Goal: Information Seeking & Learning: Learn about a topic

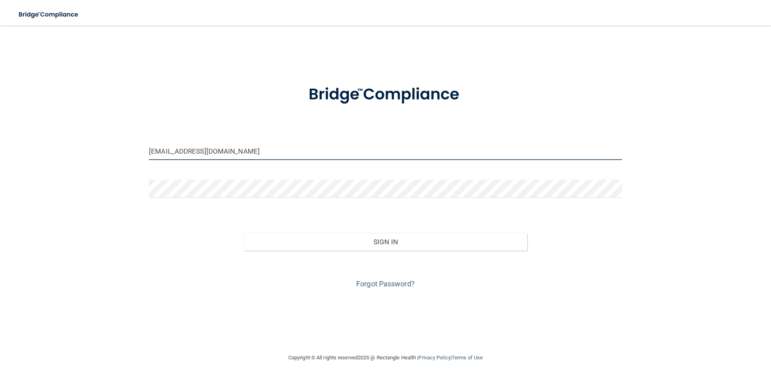
drag, startPoint x: 236, startPoint y: 155, endPoint x: 104, endPoint y: 148, distance: 131.8
click at [104, 148] on div "nchaudhary@omaxdocs.com Invalid email/password. You don't have permission to ac…" at bounding box center [385, 189] width 738 height 311
type input "[EMAIL_ADDRESS][DOMAIN_NAME]"
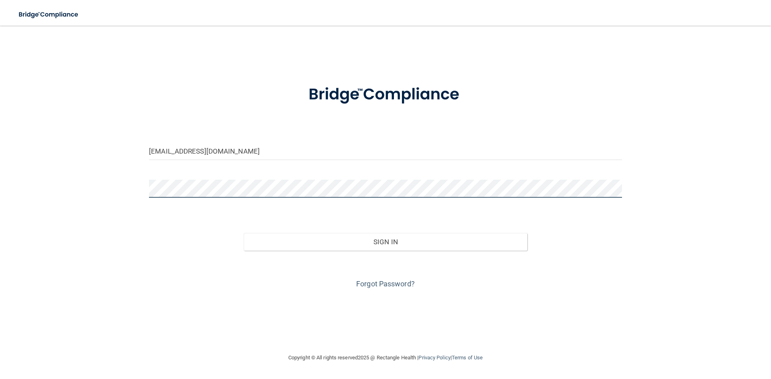
click at [133, 188] on div "hnelson@omaxdocs.com Invalid email/password. You don't have permission to acces…" at bounding box center [385, 189] width 738 height 311
click at [355, 214] on form "hnelson@omaxdocs.com Invalid email/password. You don't have permission to acces…" at bounding box center [385, 182] width 473 height 217
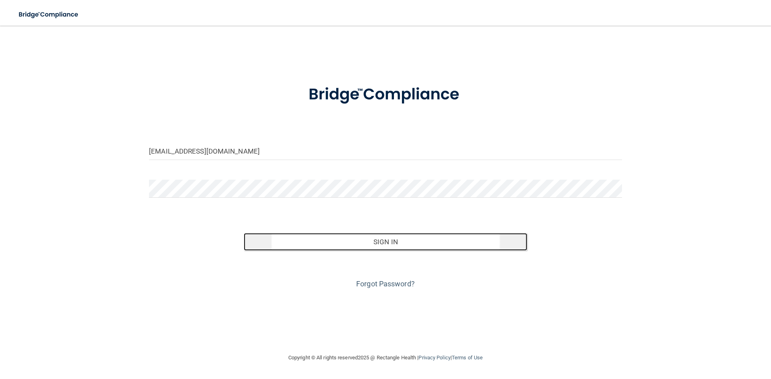
click at [378, 240] on button "Sign In" at bounding box center [386, 242] width 284 height 18
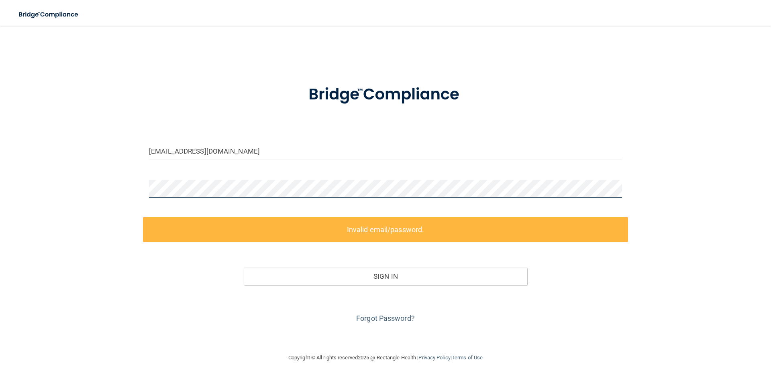
click at [143, 189] on div at bounding box center [385, 192] width 485 height 24
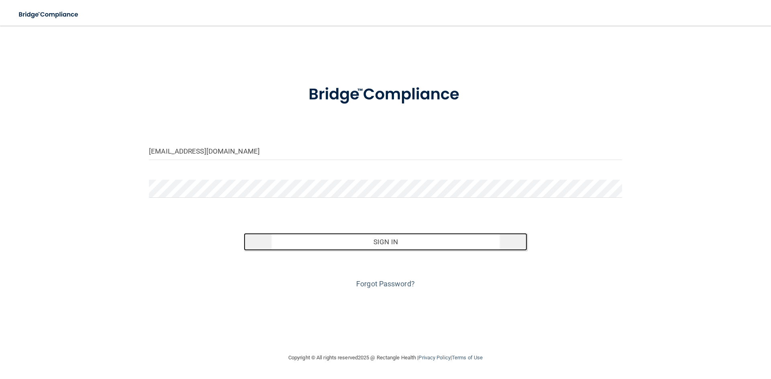
click at [364, 244] on button "Sign In" at bounding box center [386, 242] width 284 height 18
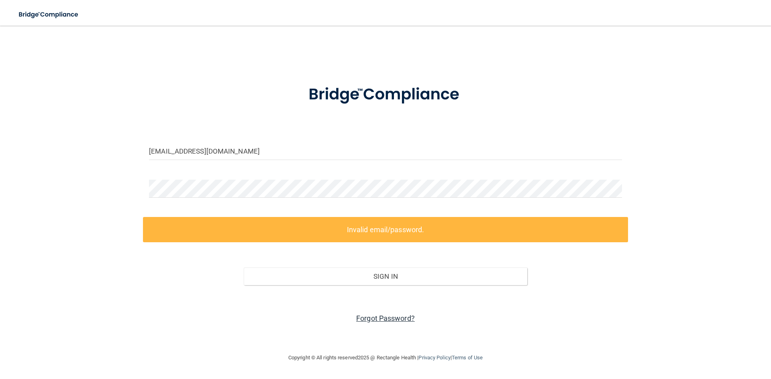
click at [375, 317] on link "Forgot Password?" at bounding box center [385, 318] width 59 height 8
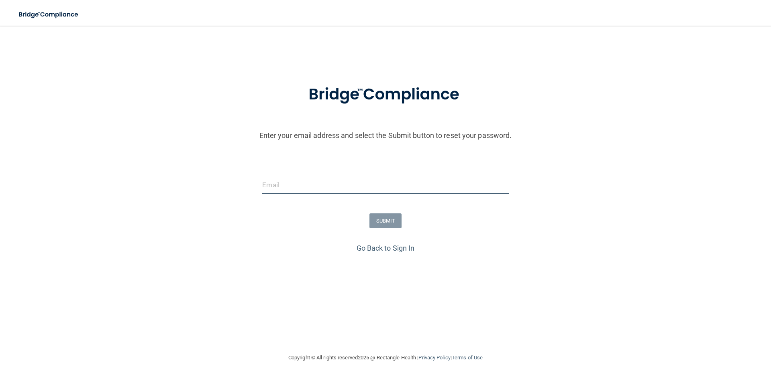
click at [293, 179] on input "email" at bounding box center [385, 185] width 246 height 18
type input "[EMAIL_ADDRESS][DOMAIN_NAME]"
click at [389, 225] on button "SUBMIT" at bounding box center [385, 221] width 33 height 15
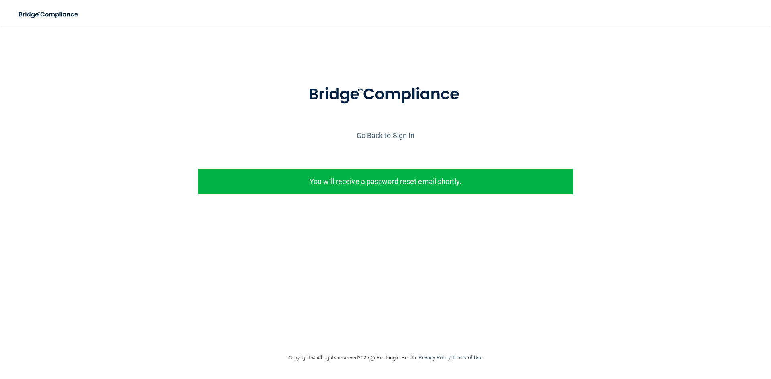
click at [386, 184] on p "You will receive a password reset email shortly." at bounding box center [385, 181] width 363 height 13
click at [403, 136] on link "Go Back to Sign In" at bounding box center [385, 135] width 58 height 8
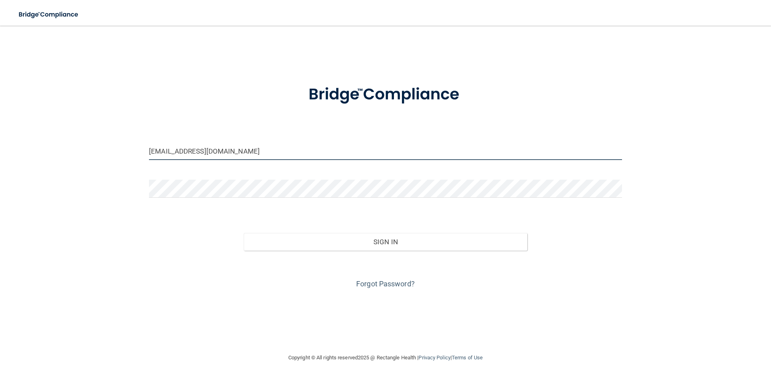
click at [308, 150] on input "nchaudhary@omaxdocs.com" at bounding box center [385, 151] width 473 height 18
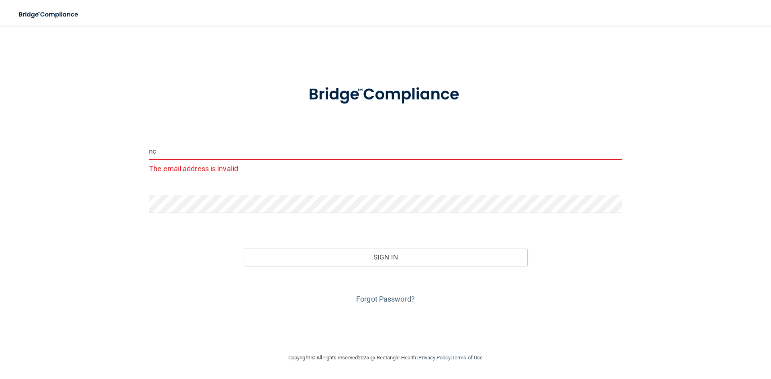
type input "n"
type input "[EMAIL_ADDRESS][DOMAIN_NAME]"
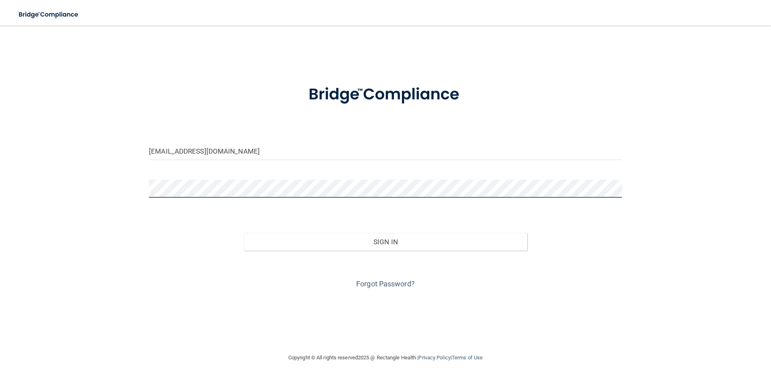
click at [96, 184] on div "hnelson@omaxdocs.com Invalid email/password. You don't have permission to acces…" at bounding box center [385, 189] width 738 height 311
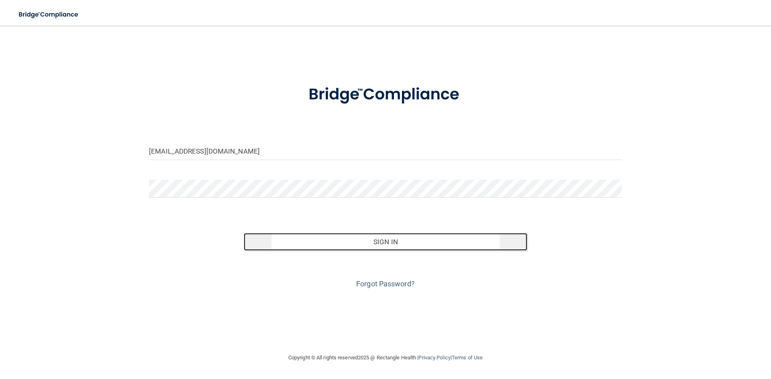
click at [354, 244] on button "Sign In" at bounding box center [386, 242] width 284 height 18
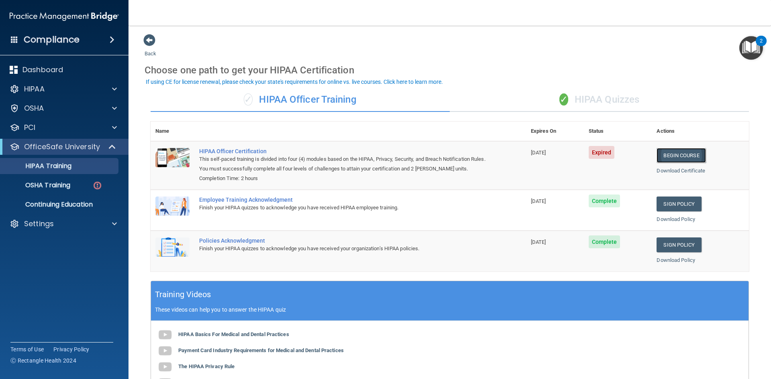
click at [691, 158] on link "Begin Course" at bounding box center [680, 155] width 49 height 15
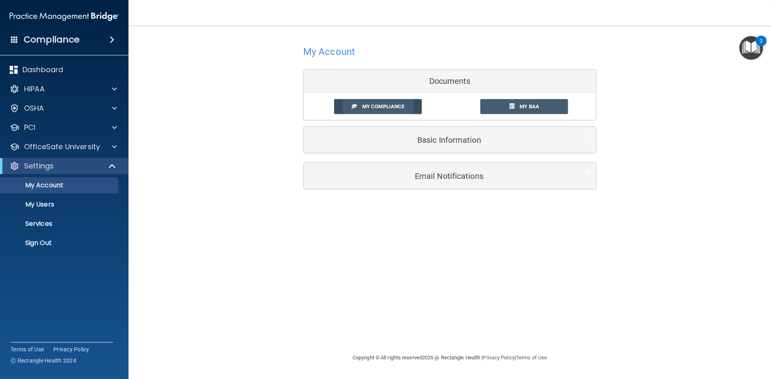
click at [380, 108] on span "My Compliance" at bounding box center [383, 107] width 42 height 6
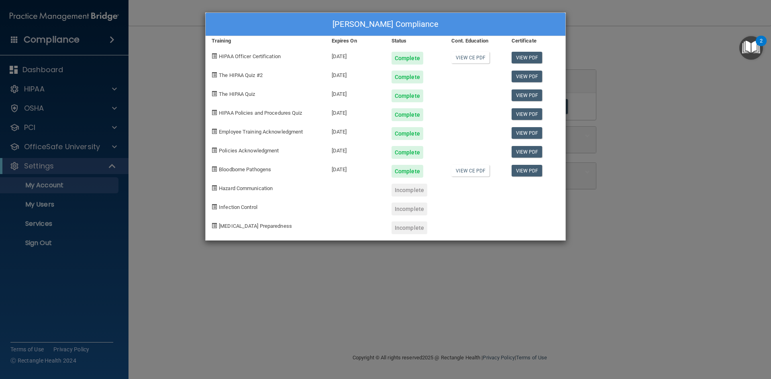
drag, startPoint x: 746, startPoint y: 29, endPoint x: 770, endPoint y: -14, distance: 49.4
